Goal: Task Accomplishment & Management: Use online tool/utility

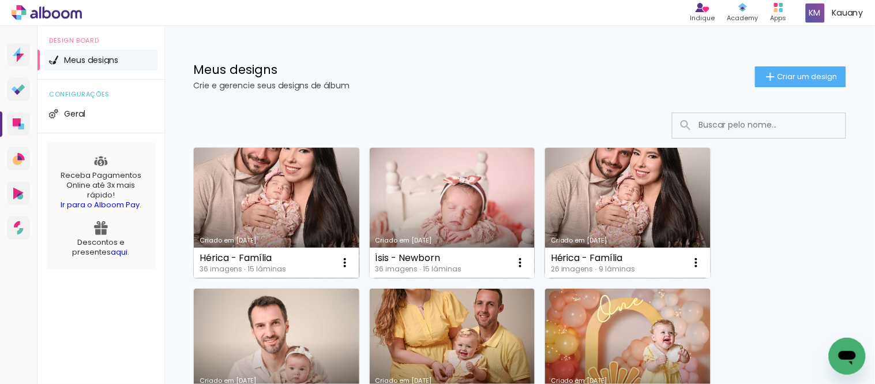
scroll to position [64, 0]
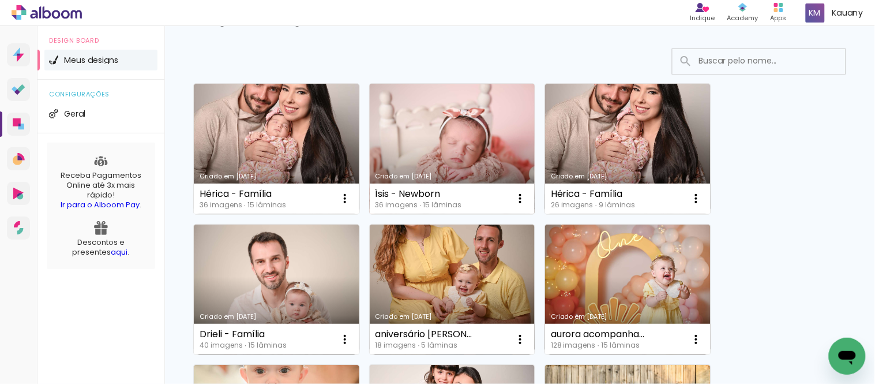
click at [463, 142] on link "Criado em [DATE]" at bounding box center [453, 149] width 166 height 130
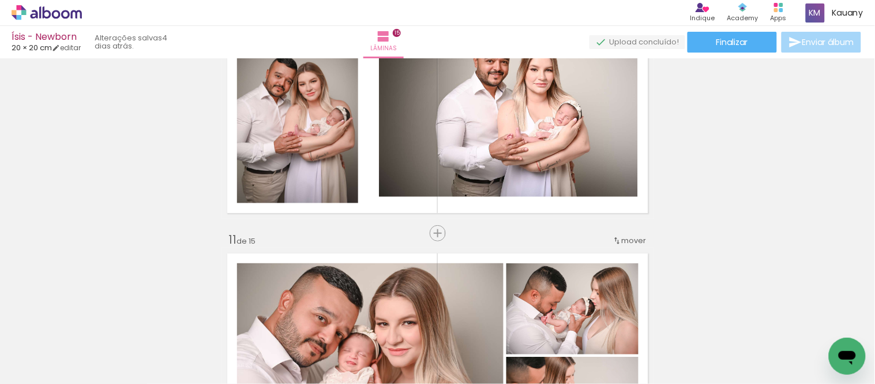
scroll to position [2308, 0]
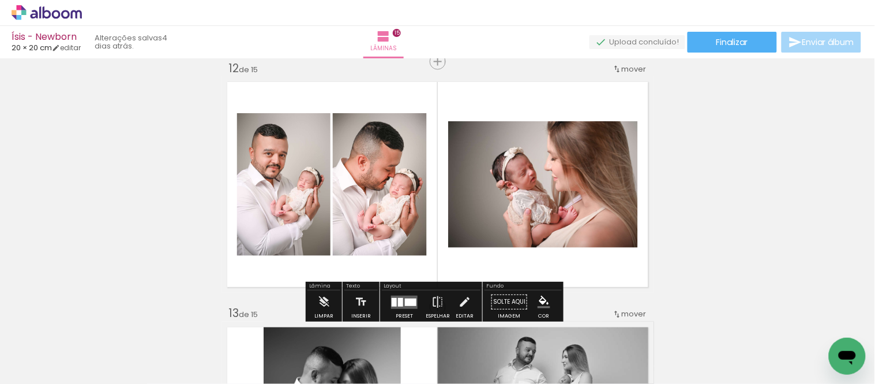
scroll to position [2693, 0]
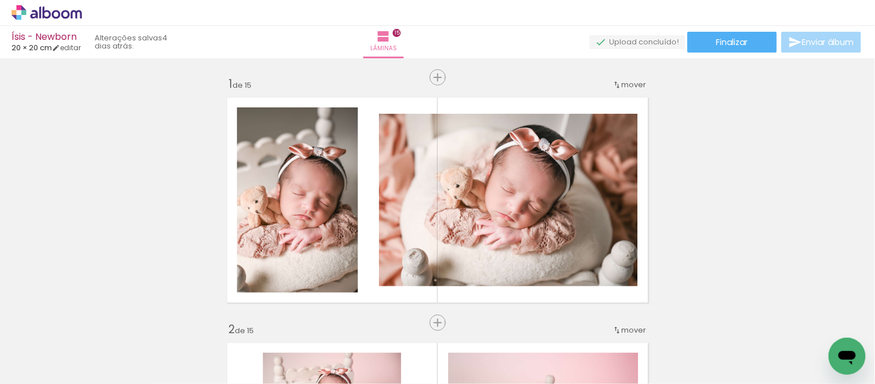
scroll to position [2693, 0]
